Goal: Find specific page/section: Find specific page/section

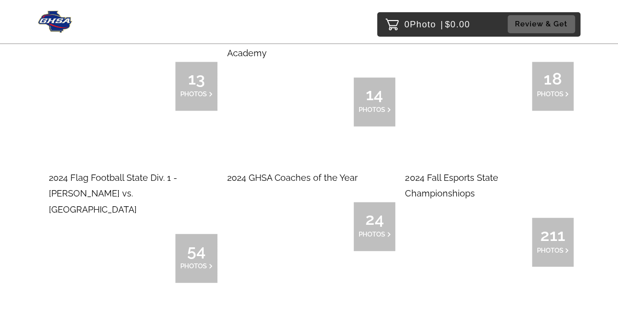
scroll to position [3073, 0]
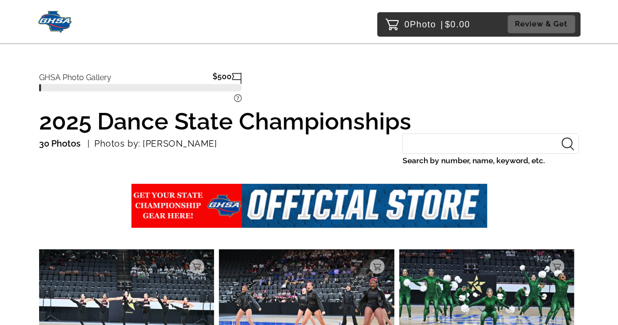
click at [522, 144] on input "Search by number, name, keyword, etc." at bounding box center [490, 143] width 177 height 21
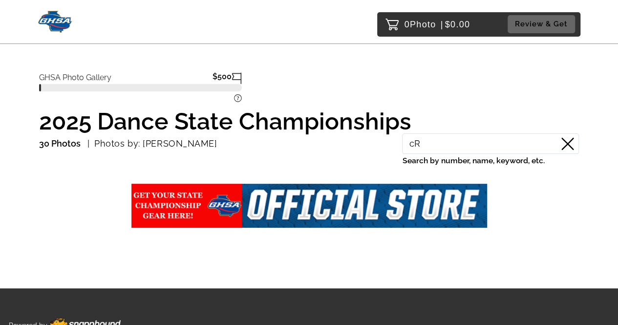
type input "c"
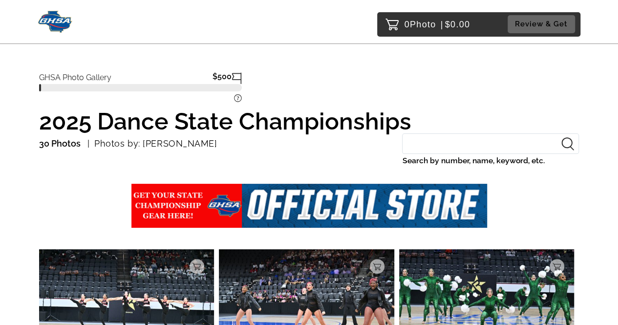
type input "c"
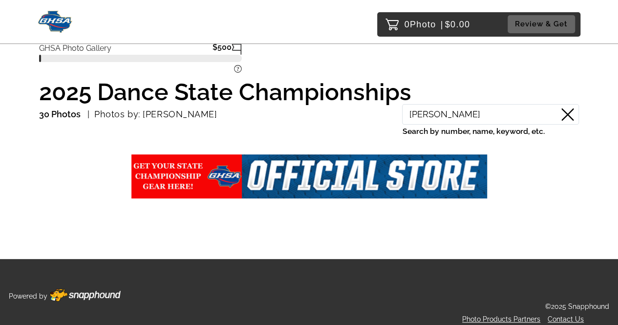
scroll to position [28, 0]
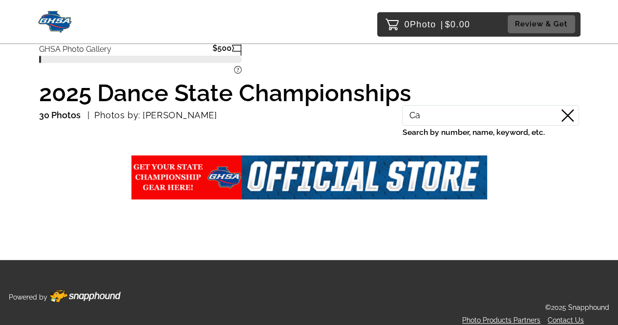
type input "C"
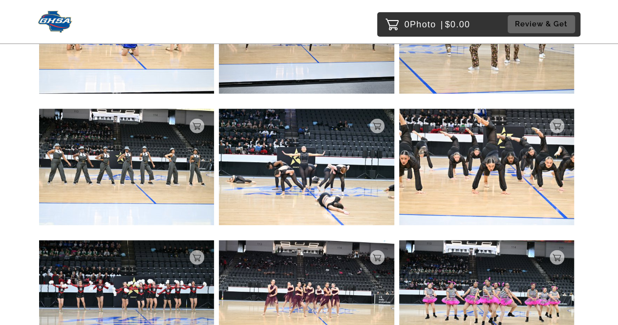
scroll to position [1054, 0]
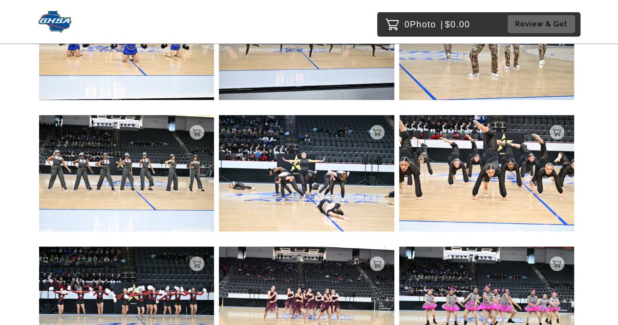
click at [551, 285] on img at bounding box center [486, 305] width 175 height 117
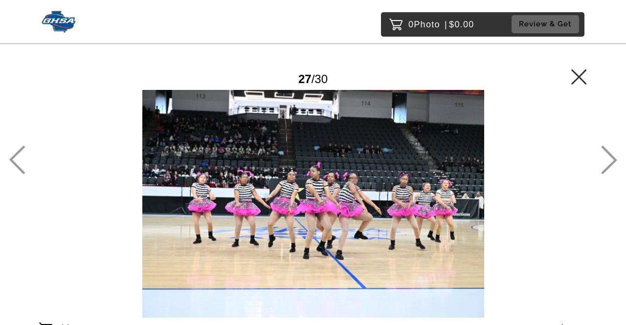
click at [607, 161] on icon at bounding box center [609, 160] width 16 height 28
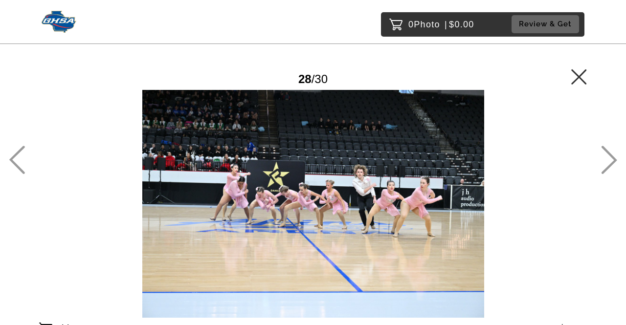
click at [602, 162] on icon at bounding box center [609, 160] width 16 height 28
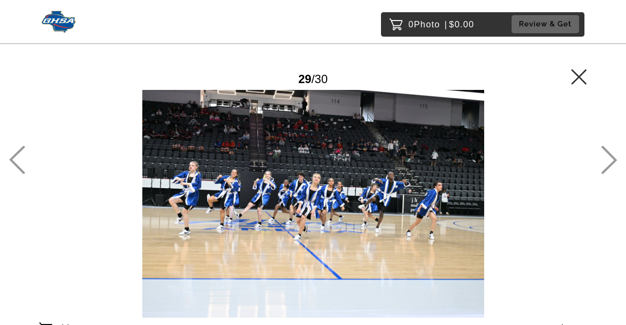
click at [604, 161] on icon at bounding box center [609, 160] width 16 height 28
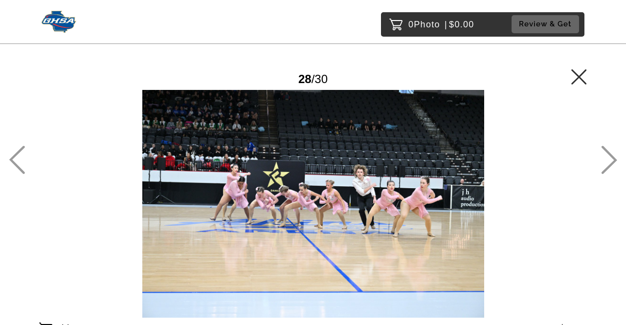
click at [571, 81] on icon at bounding box center [579, 77] width 16 height 16
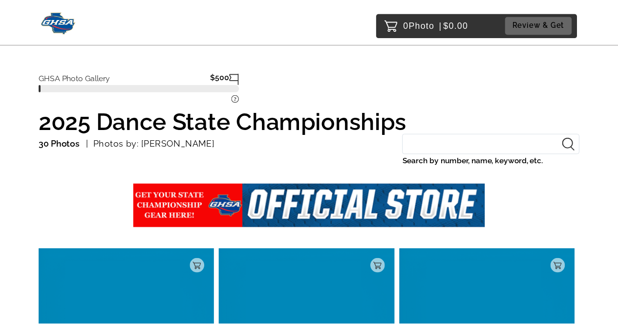
scroll to position [395, 0]
